Goal: Find specific page/section: Find specific page/section

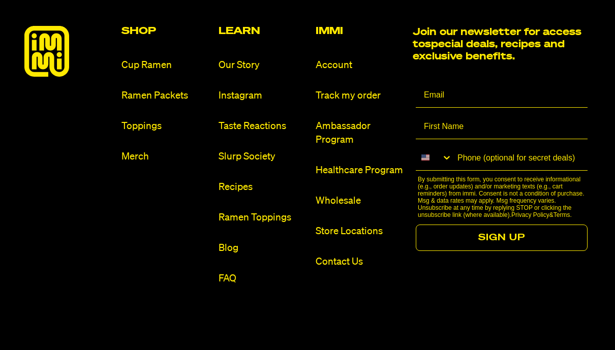
scroll to position [5795, 0]
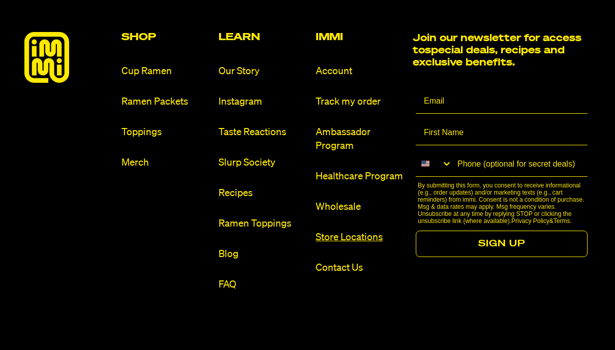
click at [376, 231] on link "Store Locations" at bounding box center [360, 238] width 89 height 14
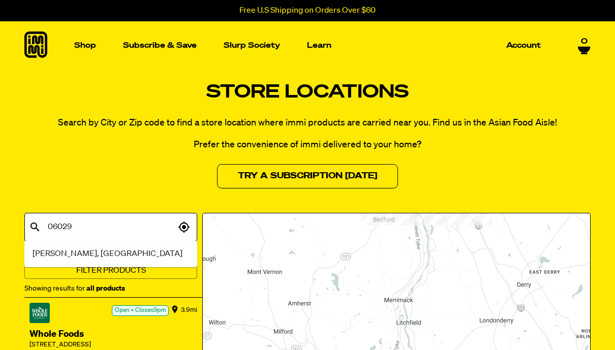
type input "06029"
click at [535, 167] on div "Store Locations Search by City or Zip code to find a store location where immi …" at bounding box center [307, 135] width 615 height 106
click at [192, 224] on button "button" at bounding box center [183, 227] width 17 height 16
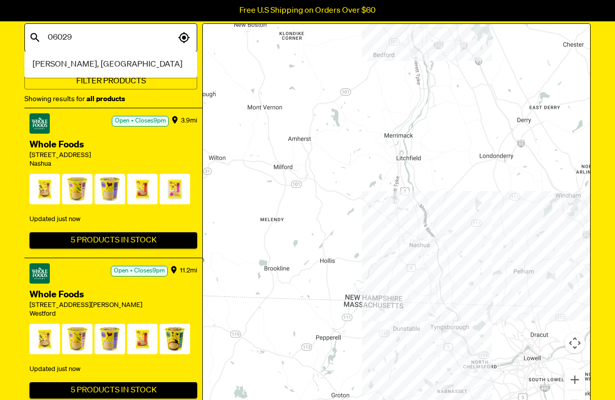
scroll to position [190, 0]
click at [78, 237] on button "5 Products In Stock" at bounding box center [113, 240] width 168 height 16
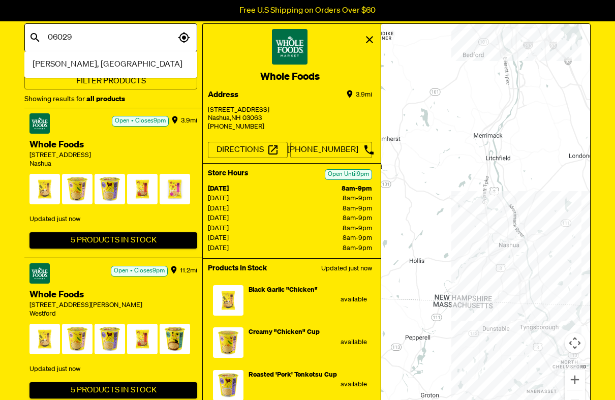
click at [60, 187] on div "3.9 mi Open • Closes 9pm Whole Foods 255 Amherst St Nashua Updated just now 5 P…" at bounding box center [113, 183] width 178 height 150
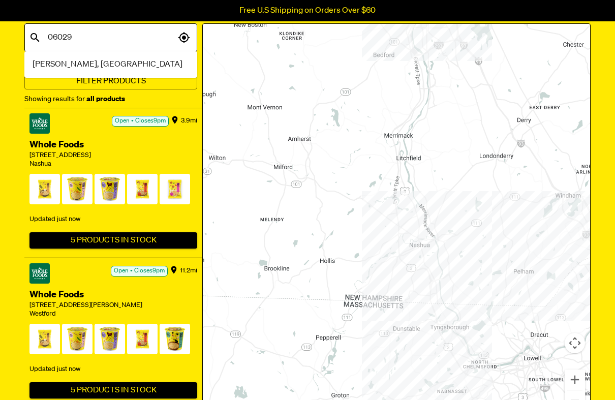
click at [34, 185] on span at bounding box center [44, 191] width 31 height 35
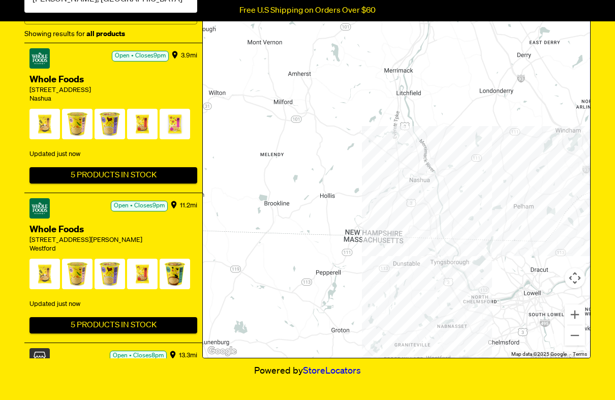
scroll to position [0, 0]
click at [35, 118] on span at bounding box center [44, 126] width 31 height 35
click at [48, 168] on button "5 Products In Stock" at bounding box center [113, 175] width 168 height 16
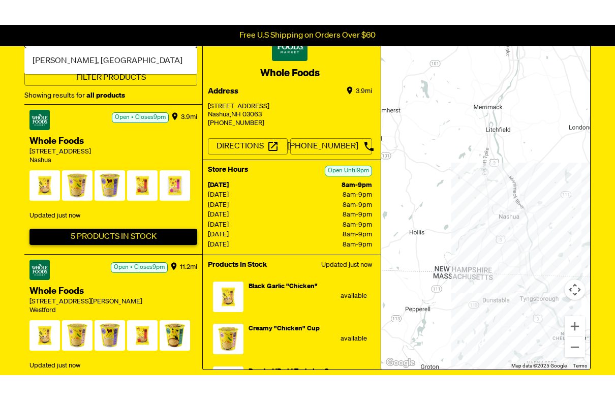
scroll to position [220, 0]
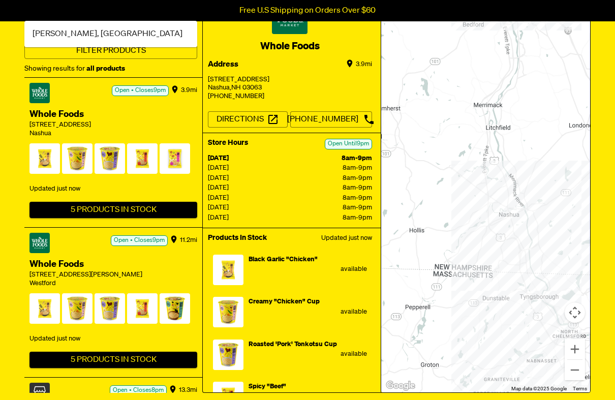
click at [73, 162] on span at bounding box center [77, 160] width 31 height 35
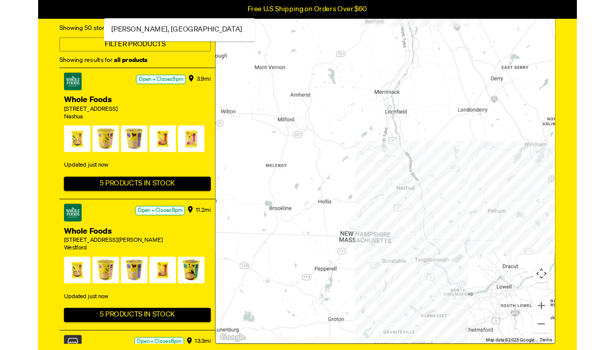
scroll to position [220, 0]
